Goal: Task Accomplishment & Management: Use online tool/utility

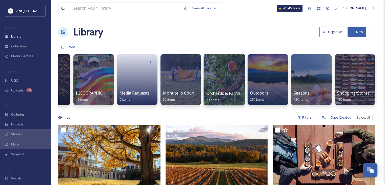
scroll to position [0, 685]
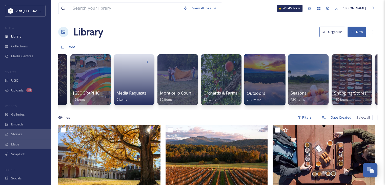
click at [258, 89] on div at bounding box center [264, 80] width 41 height 52
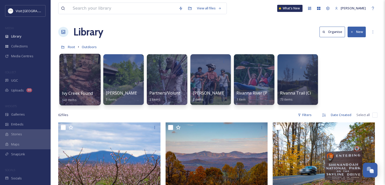
click at [74, 81] on div at bounding box center [79, 80] width 41 height 52
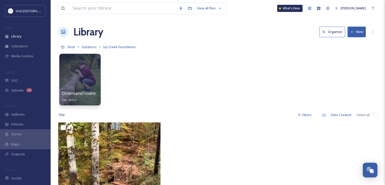
click at [80, 79] on div at bounding box center [79, 80] width 41 height 52
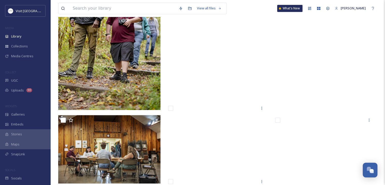
scroll to position [540, 0]
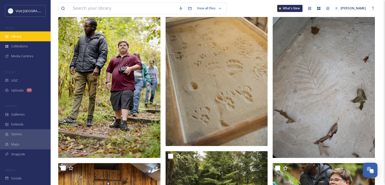
click at [14, 37] on span "Library" at bounding box center [16, 36] width 10 height 5
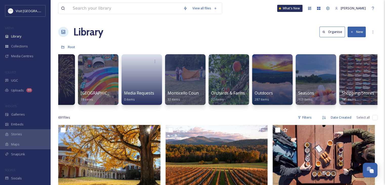
scroll to position [0, 678]
click at [227, 84] on div at bounding box center [228, 80] width 41 height 52
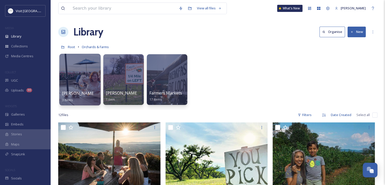
click at [82, 82] on div at bounding box center [79, 80] width 41 height 52
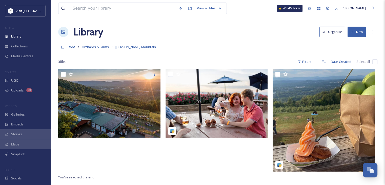
click at [171, 42] on div "Root Orchards & Farms [PERSON_NAME][GEOGRAPHIC_DATA]" at bounding box center [217, 47] width 319 height 10
click at [358, 31] on button "New" at bounding box center [356, 32] width 18 height 10
click at [348, 65] on span "Folder" at bounding box center [351, 63] width 10 height 5
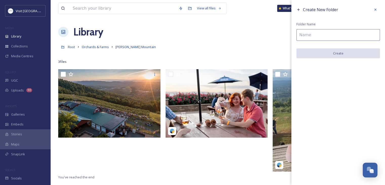
click at [328, 36] on input at bounding box center [337, 35] width 83 height 12
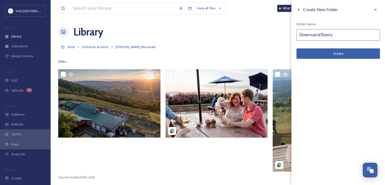
type input "DownsandTowns"
click at [323, 55] on button "Create" at bounding box center [337, 53] width 83 height 10
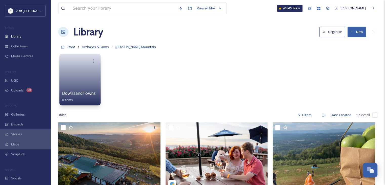
click at [74, 84] on link at bounding box center [80, 77] width 36 height 25
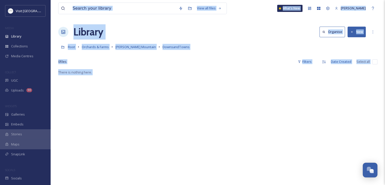
click at [109, 98] on div "There is nothing here." at bounding box center [217, 161] width 319 height 185
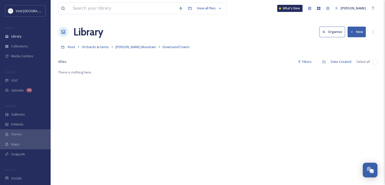
click at [356, 34] on button "New" at bounding box center [356, 32] width 18 height 10
click at [349, 44] on span "File Upload" at bounding box center [354, 43] width 17 height 5
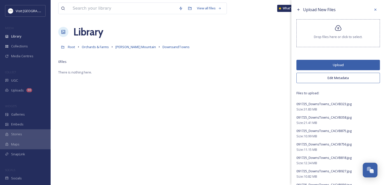
click at [327, 60] on button "Upload" at bounding box center [337, 65] width 83 height 10
